Goal: Task Accomplishment & Management: Use online tool/utility

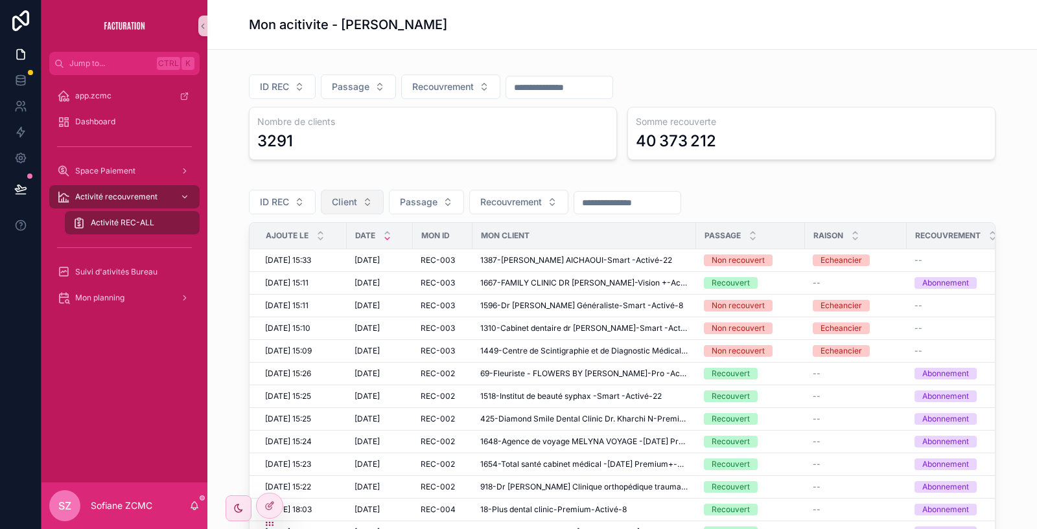
click at [347, 198] on span "Client" at bounding box center [344, 202] width 25 height 13
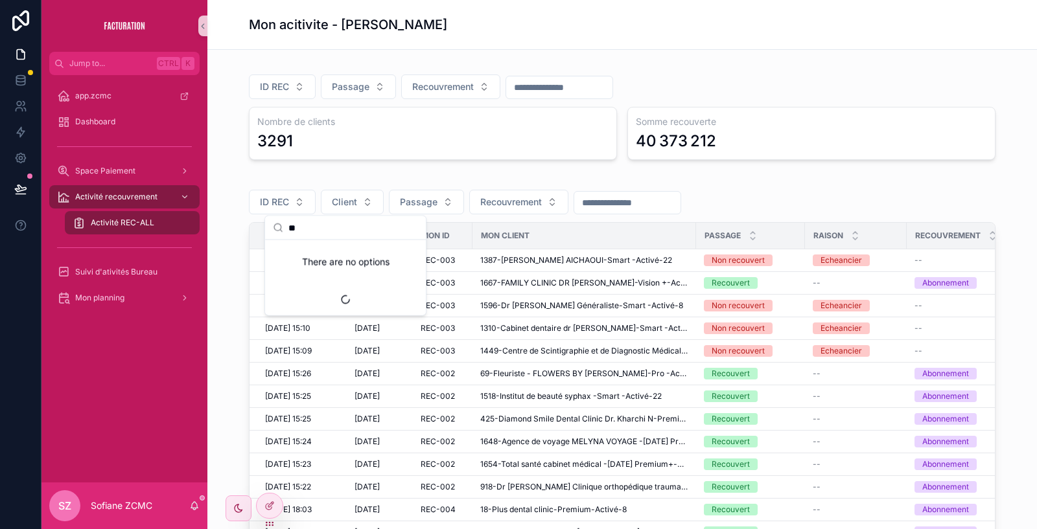
type input "*"
type input "****"
click at [313, 249] on span "1264-Pegasus TOURS-Elite -Activé-15" at bounding box center [338, 253] width 130 height 13
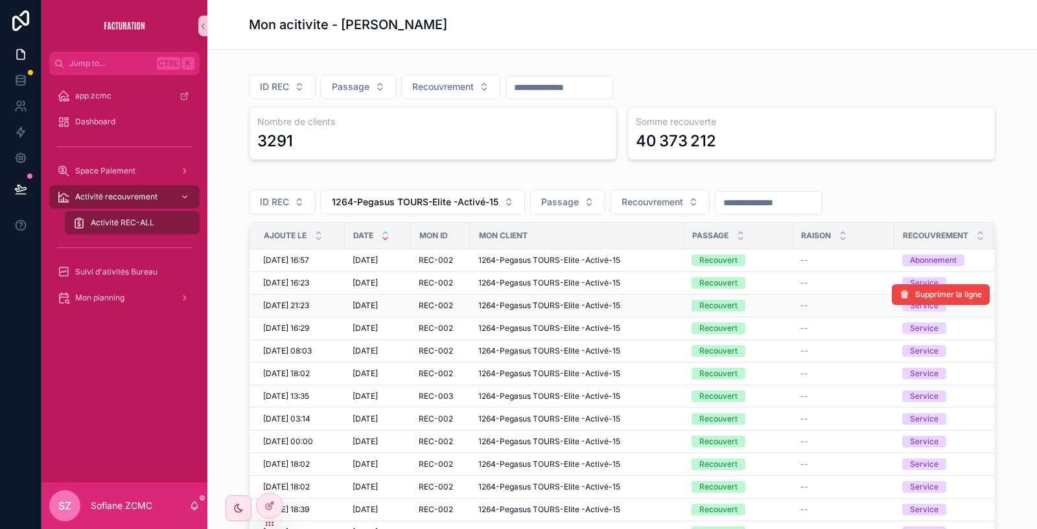
scroll to position [0, 110]
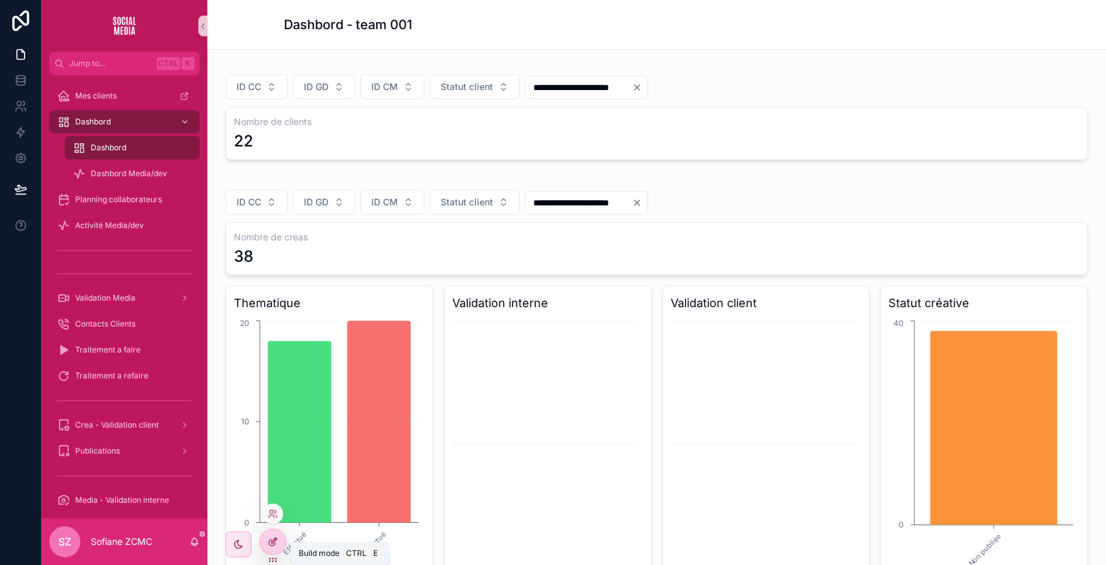
click at [267, 539] on div at bounding box center [273, 541] width 26 height 25
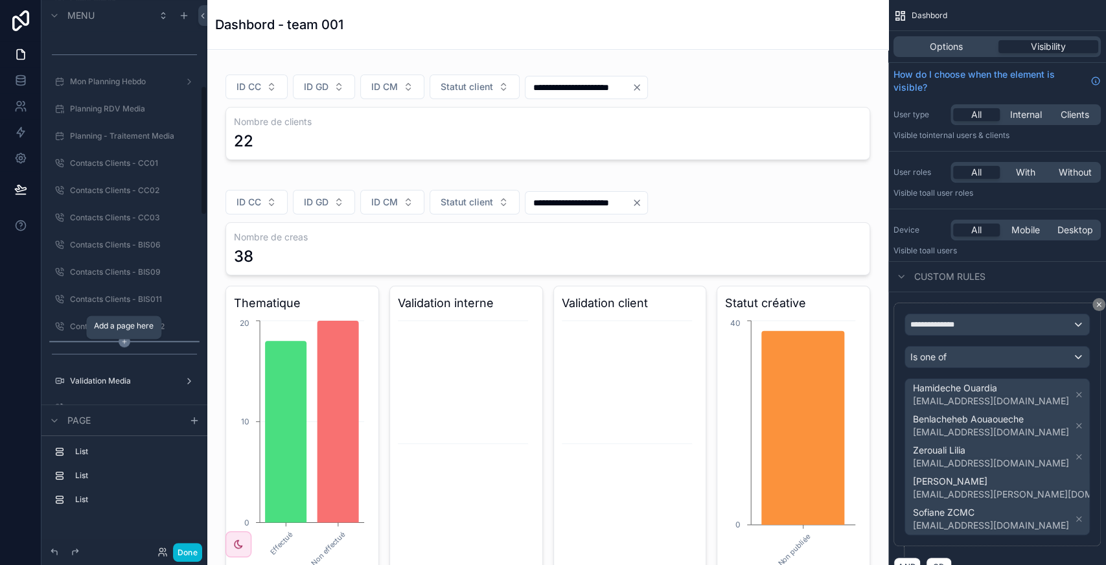
scroll to position [363, 0]
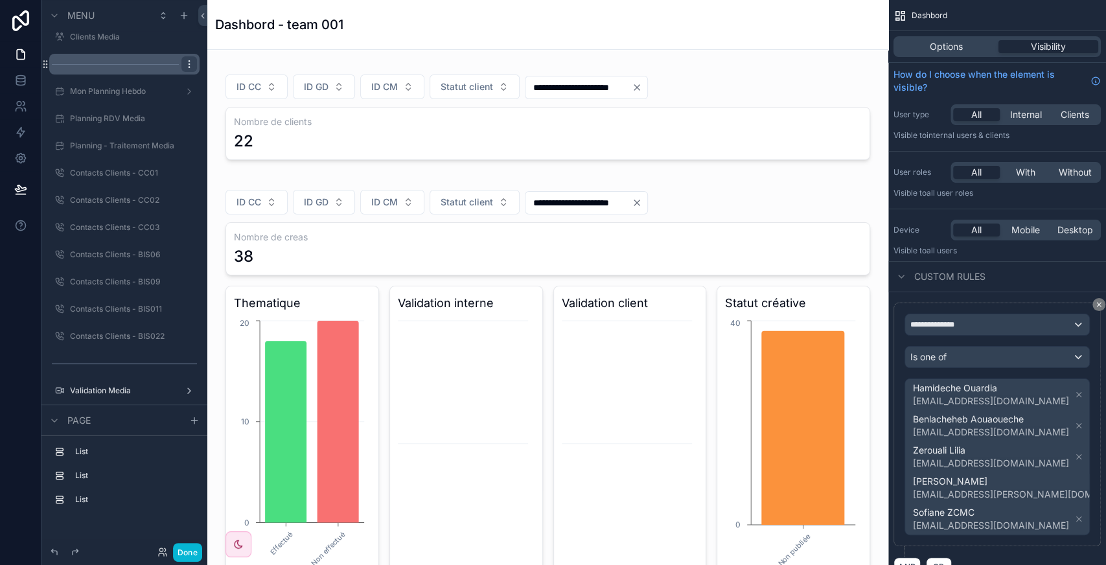
click at [190, 63] on icon "scrollable content" at bounding box center [189, 64] width 10 height 10
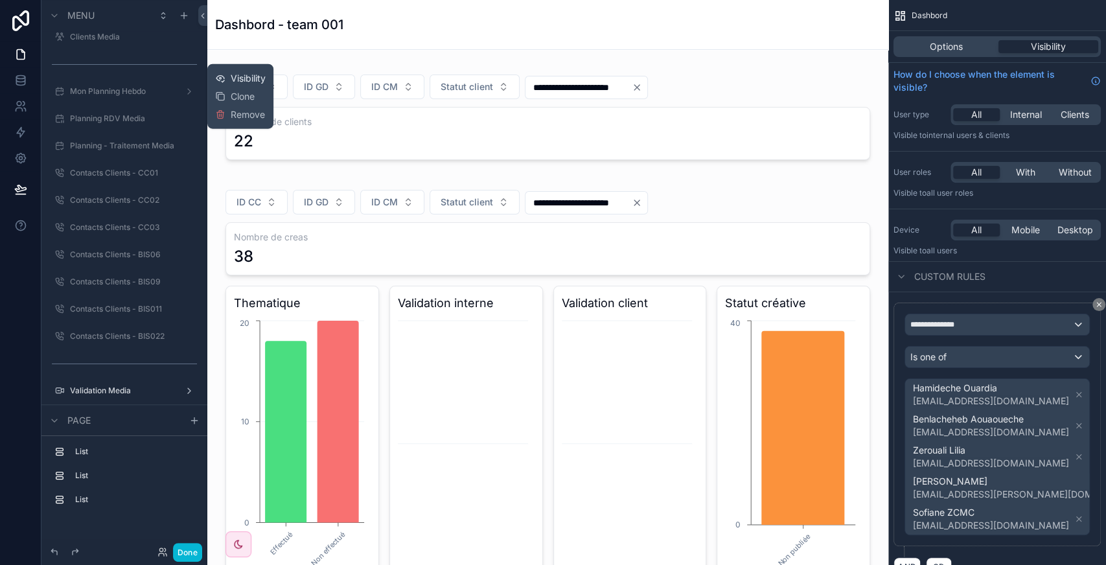
click at [233, 77] on span "Visibility" at bounding box center [248, 78] width 35 height 13
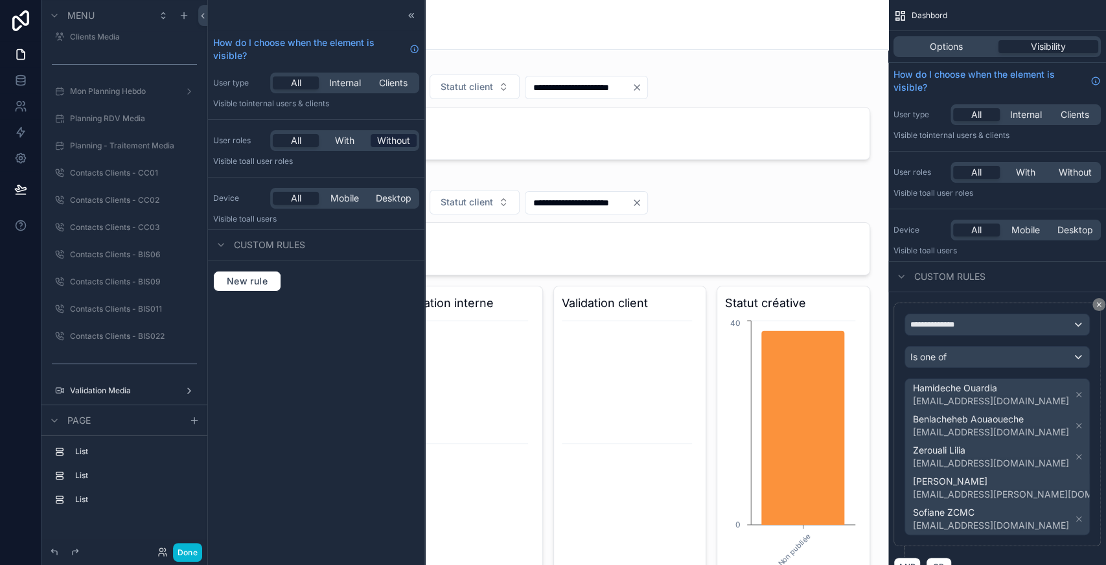
click at [373, 141] on div "Without" at bounding box center [394, 140] width 46 height 13
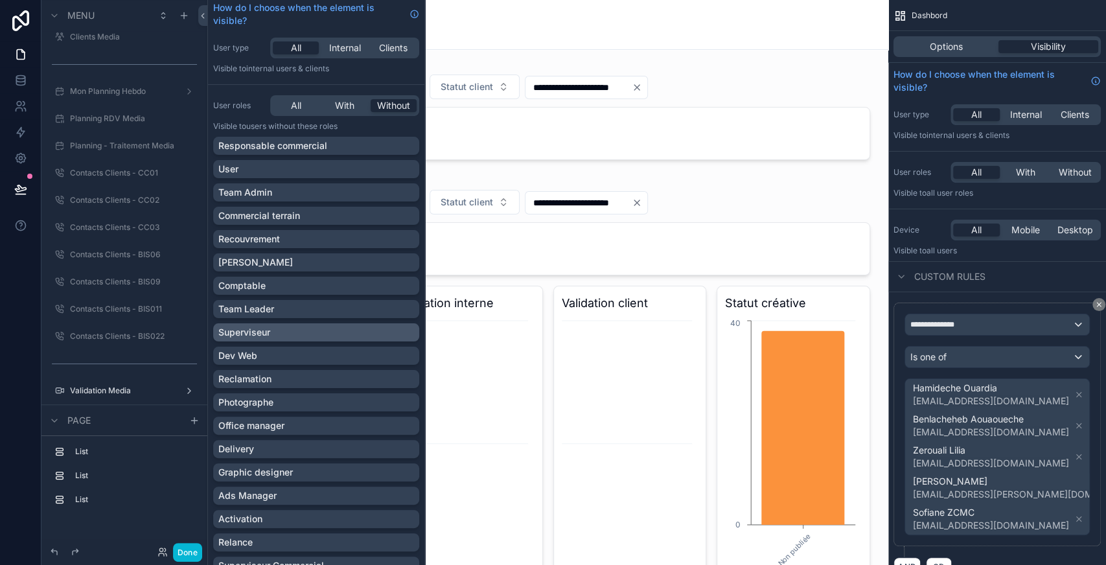
scroll to position [35, 0]
click at [284, 196] on div "Team Admin" at bounding box center [316, 192] width 196 height 13
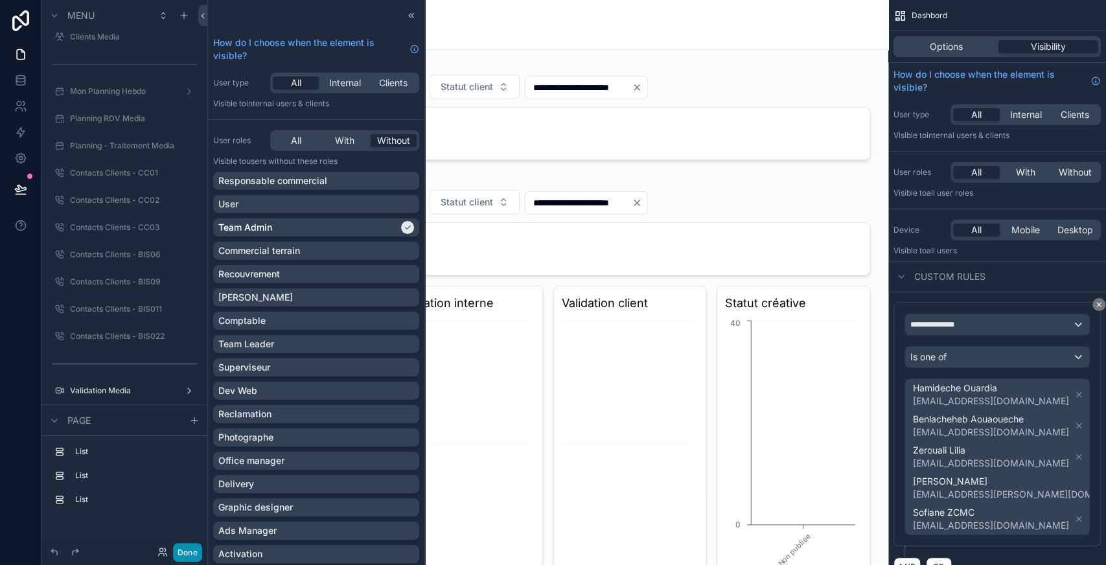
click at [189, 544] on button "Done" at bounding box center [187, 552] width 29 height 19
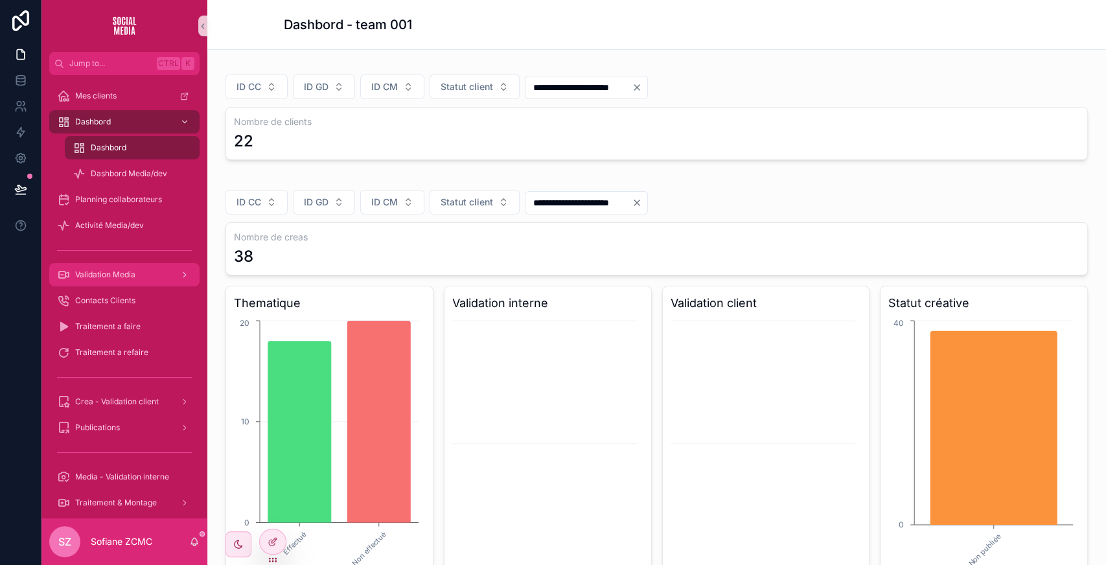
click at [128, 284] on div "Validation Media" at bounding box center [124, 274] width 135 height 21
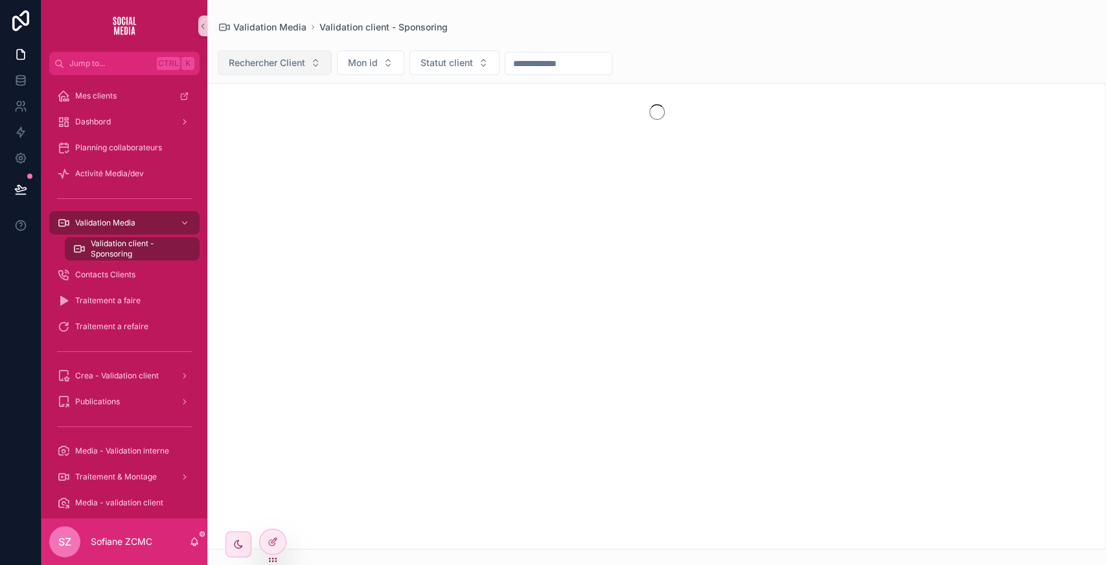
click at [283, 71] on button "Rechercher Client" at bounding box center [275, 63] width 114 height 25
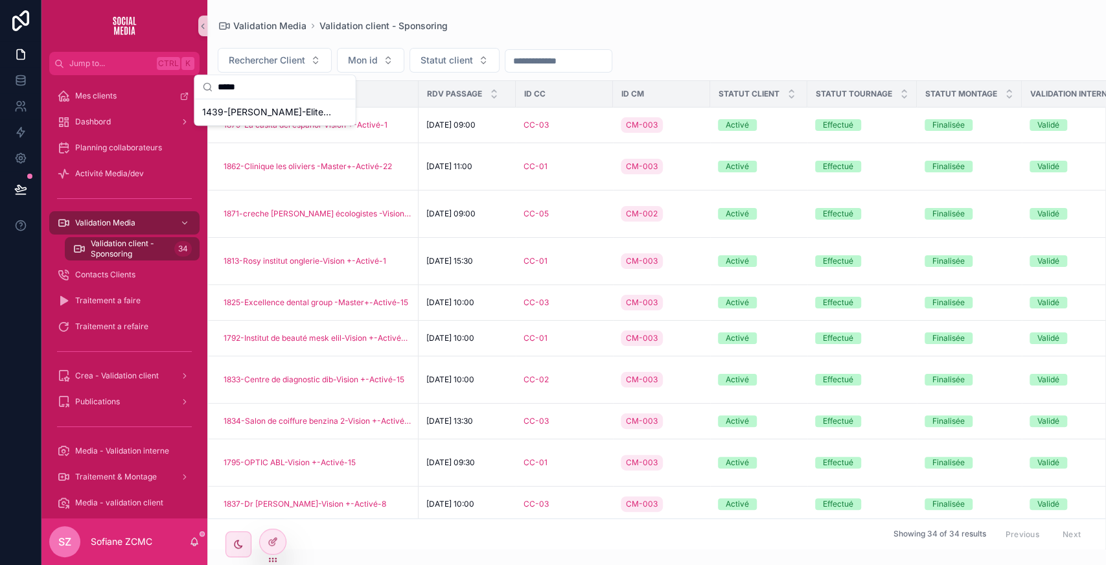
type input "*****"
click at [281, 117] on span "1439-[PERSON_NAME]-Elite -Activé-15" at bounding box center [267, 112] width 130 height 13
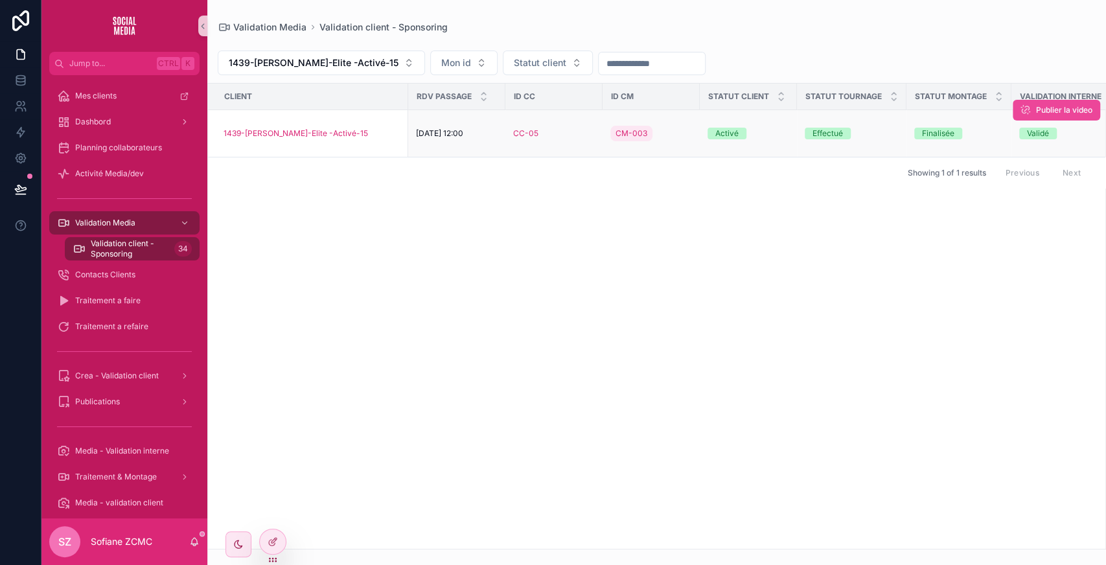
scroll to position [0, 448]
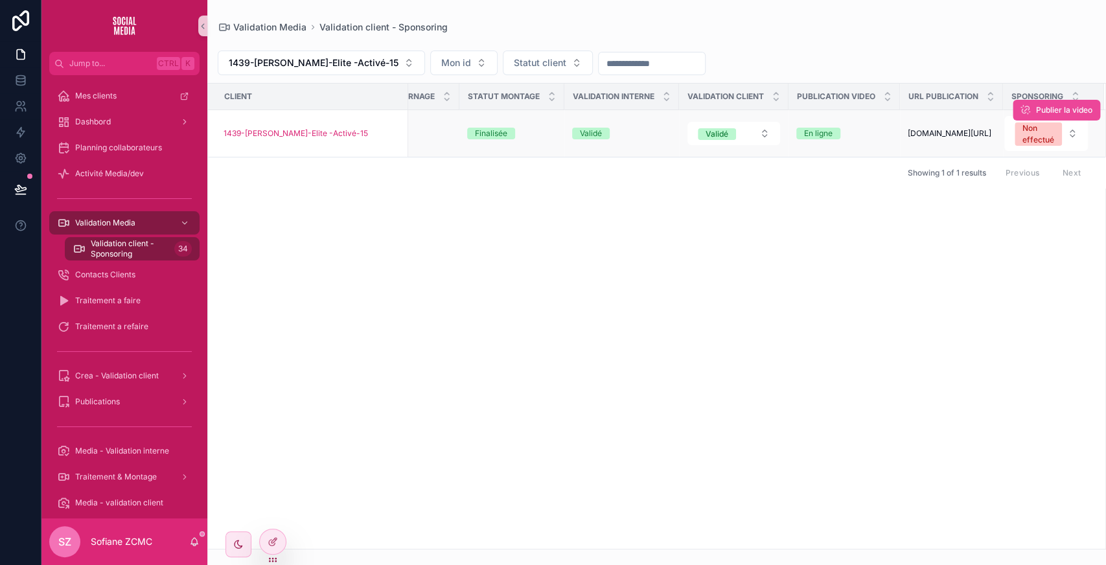
click at [1040, 133] on div "Publier la video" at bounding box center [1056, 110] width 87 height 47
click at [1029, 140] on div "Non effectué" at bounding box center [1038, 133] width 32 height 23
click at [1006, 210] on div "Effectué" at bounding box center [1024, 210] width 155 height 19
